Goal: Find specific page/section: Find specific page/section

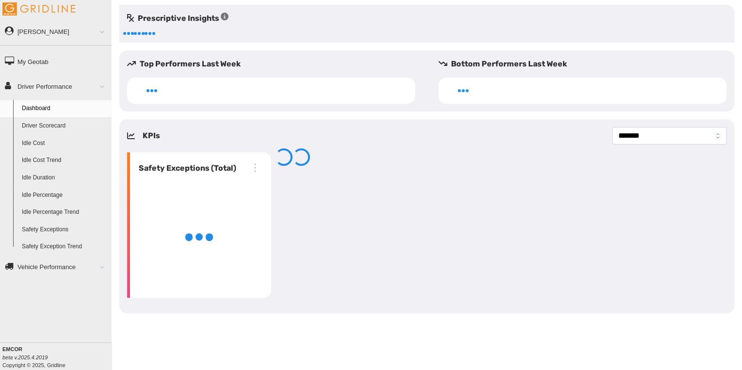
select select "**********"
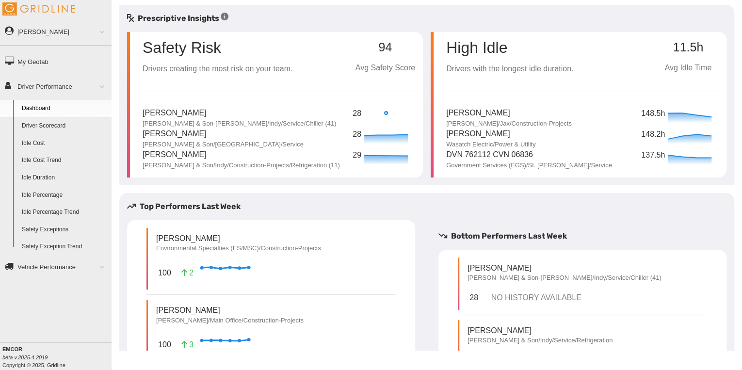
click at [31, 124] on link "Driver Scorecard" at bounding box center [64, 125] width 94 height 17
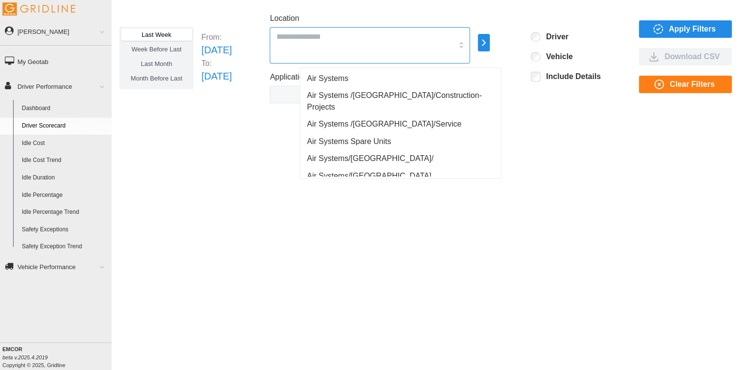
click at [380, 35] on input "Location" at bounding box center [364, 36] width 177 height 13
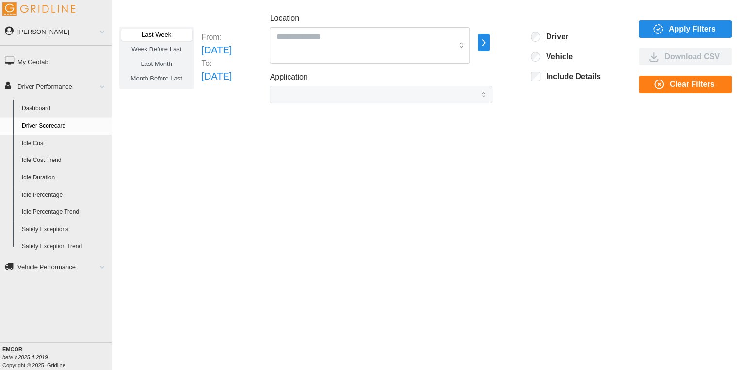
click at [566, 139] on div "Last Week Week Before Last Last Month Month Before Last From: [DATE] To: [DATE]…" at bounding box center [427, 178] width 630 height 346
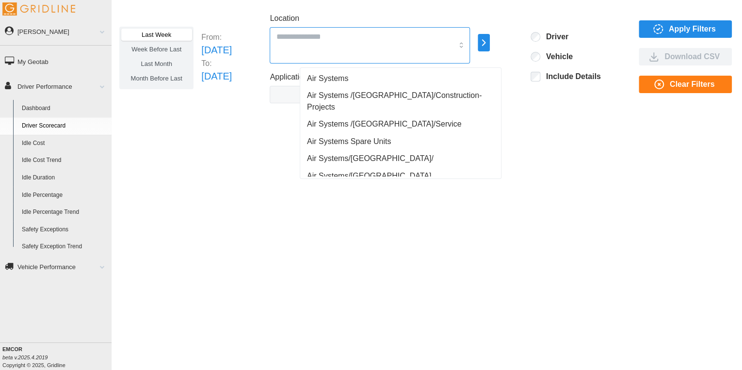
click at [363, 37] on input "Location" at bounding box center [364, 36] width 177 height 13
type input "**"
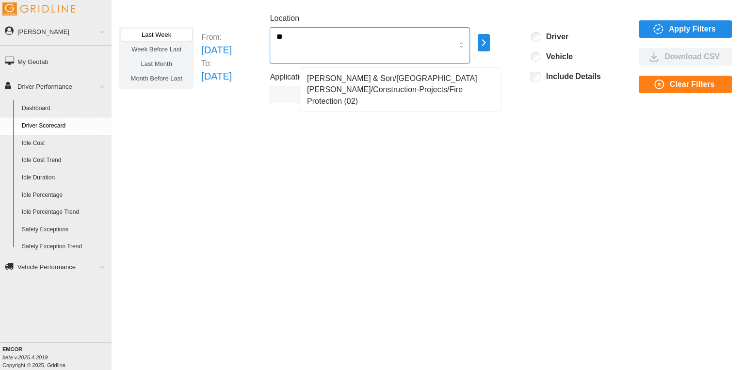
click at [359, 85] on span "[PERSON_NAME] & Son/[GEOGRAPHIC_DATA][PERSON_NAME]/Construction-Projects/Fire P…" at bounding box center [400, 90] width 187 height 34
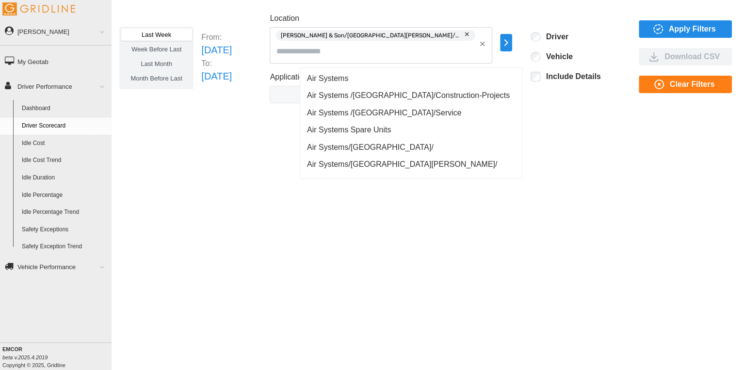
click at [660, 28] on icon "button" at bounding box center [658, 29] width 3 height 2
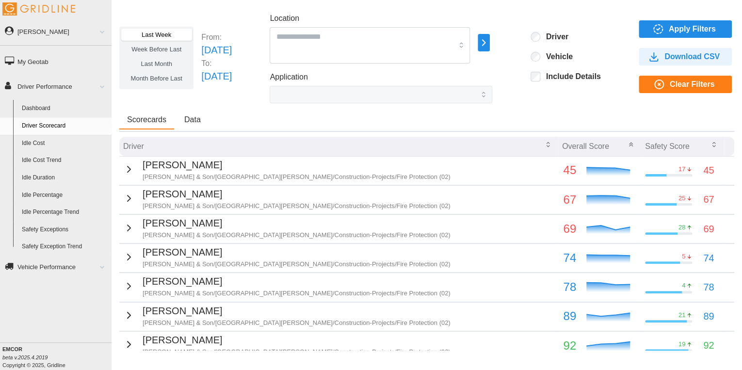
click at [675, 28] on span "Apply Filters" at bounding box center [692, 29] width 47 height 16
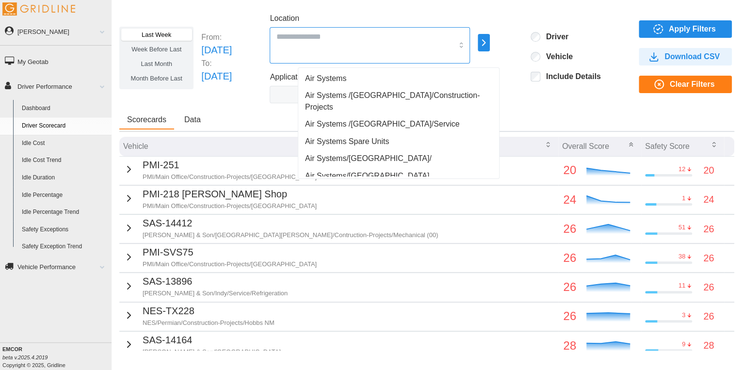
click at [314, 36] on input "Location" at bounding box center [364, 36] width 177 height 13
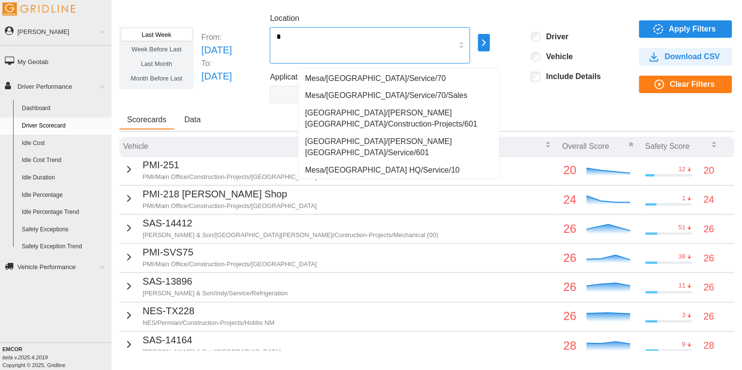
type input "**"
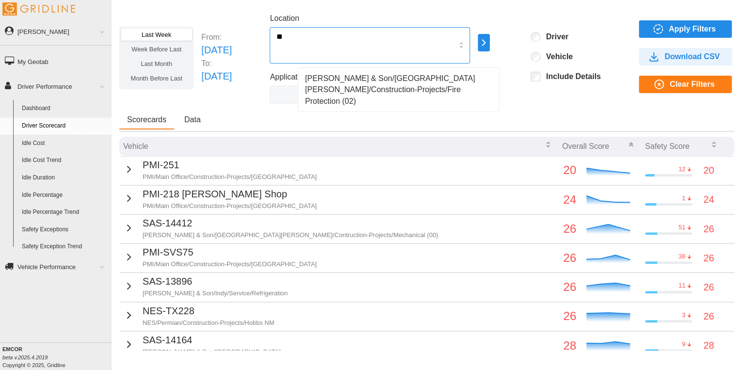
click at [343, 87] on span "[PERSON_NAME] & Son/[GEOGRAPHIC_DATA][PERSON_NAME]/Construction-Projects/Fire P…" at bounding box center [398, 90] width 187 height 34
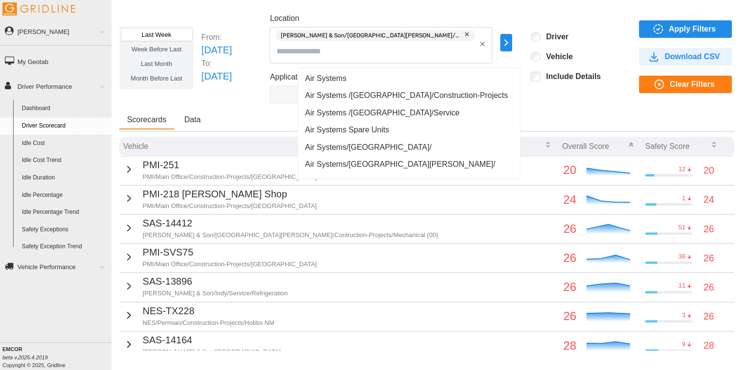
click at [669, 31] on span "Apply Filters" at bounding box center [692, 29] width 47 height 16
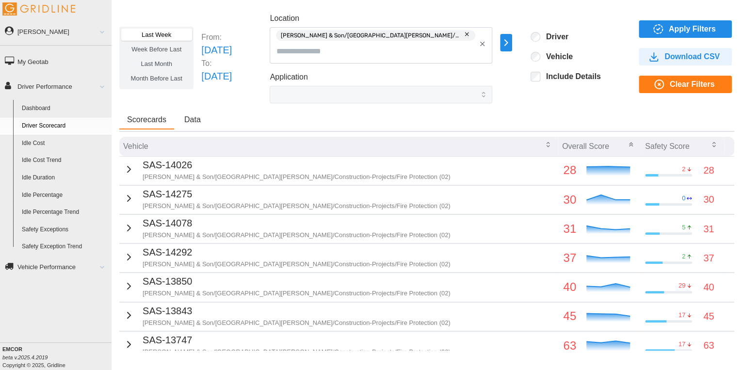
click at [388, 194] on td "SAS-14275 [PERSON_NAME] & Son/[GEOGRAPHIC_DATA][PERSON_NAME]/Construction-Proje…" at bounding box center [338, 199] width 439 height 29
click at [123, 196] on icon "button" at bounding box center [129, 199] width 12 height 12
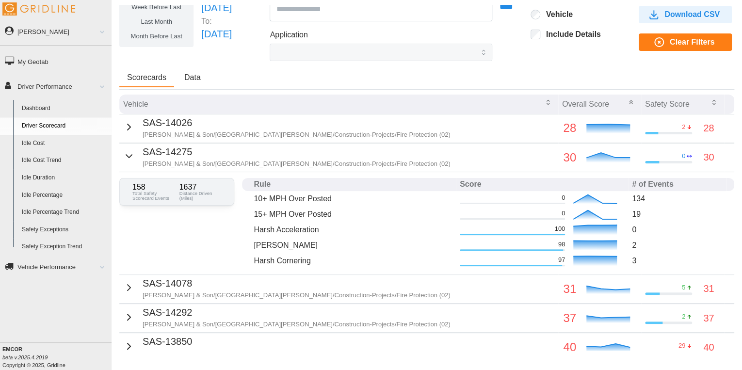
scroll to position [81, 0]
